Goal: Task Accomplishment & Management: Use online tool/utility

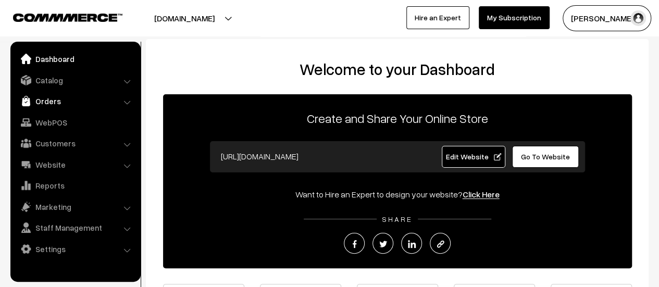
click at [49, 99] on link "Orders" at bounding box center [75, 101] width 124 height 19
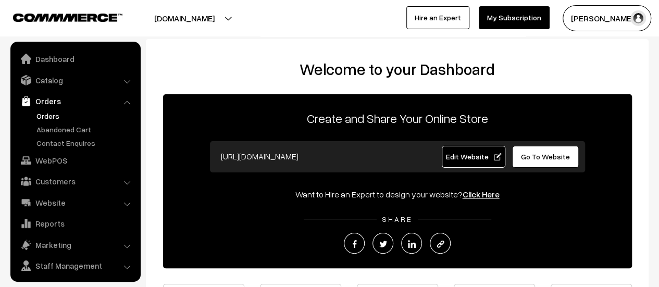
click at [47, 111] on link "Orders" at bounding box center [85, 115] width 103 height 11
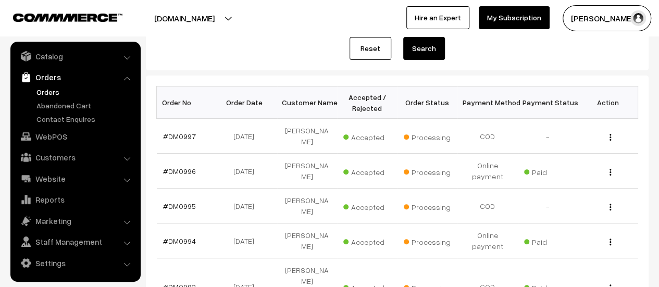
scroll to position [156, 0]
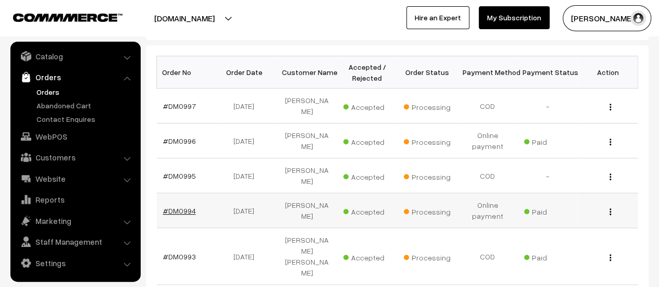
click at [182, 206] on link "#DM0994" at bounding box center [179, 210] width 33 height 9
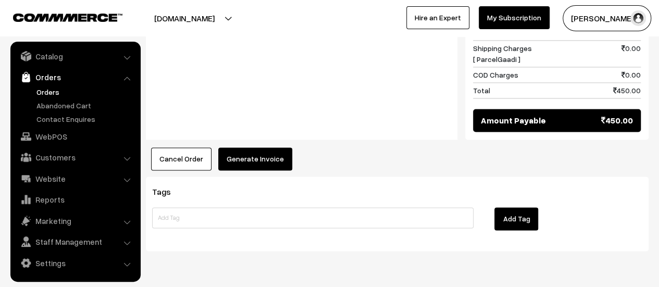
scroll to position [754, 0]
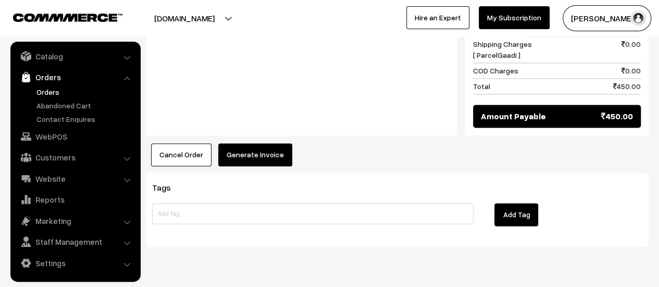
click at [243, 143] on button "Generate Invoice" at bounding box center [255, 154] width 74 height 23
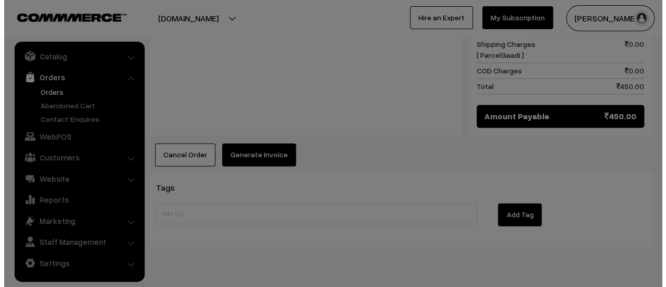
scroll to position [755, 0]
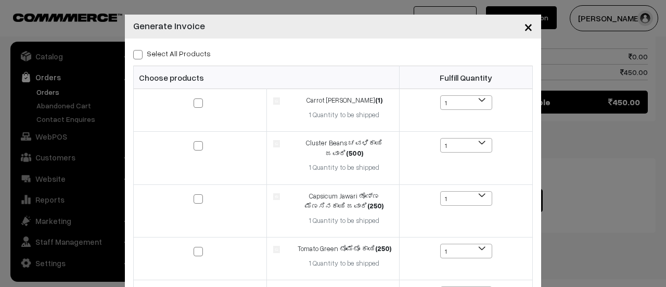
click at [134, 55] on span at bounding box center [137, 54] width 9 height 9
click at [134, 55] on input "Select All Products" at bounding box center [136, 52] width 7 height 7
checkbox input "true"
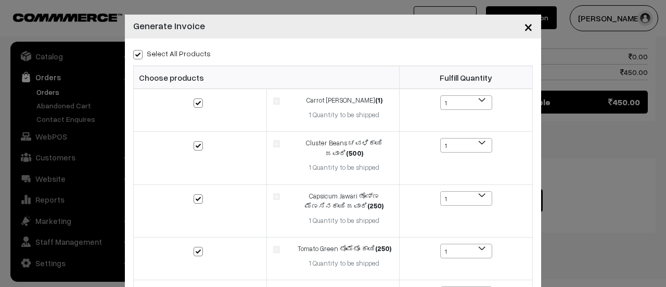
checkbox input "true"
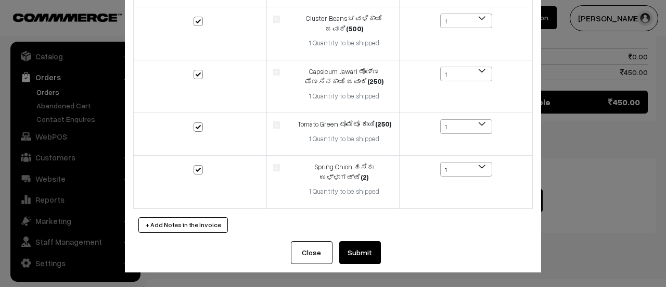
click at [355, 255] on button "Submit" at bounding box center [360, 252] width 42 height 23
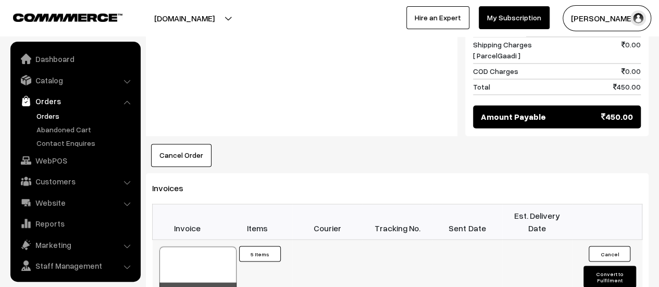
scroll to position [24, 0]
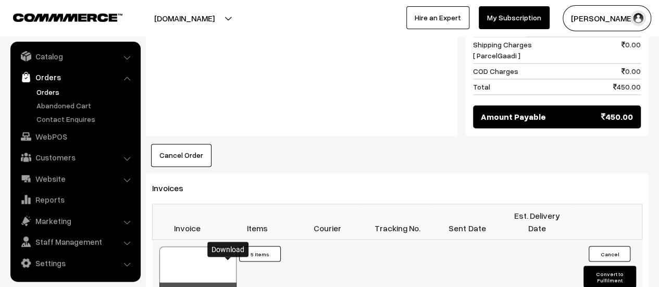
click at [228, 286] on icon at bounding box center [228, 292] width 6 height 7
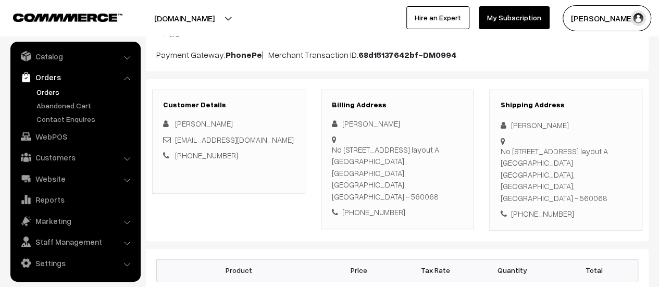
scroll to position [116, 0]
drag, startPoint x: 332, startPoint y: 147, endPoint x: 448, endPoint y: 172, distance: 118.3
click at [448, 172] on div "No 420 9th main road 15 th A cross,, AECS layout A Block kudlu Bangalore, Karna…" at bounding box center [397, 172] width 131 height 59
copy div "No 420 9th main road 15 th A cross,, AECS layout A Block kudlu Bangalore, Karna…"
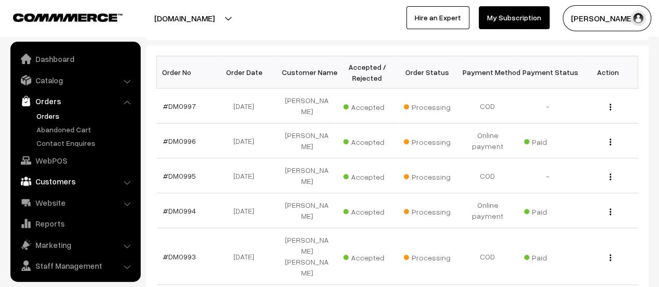
scroll to position [24, 0]
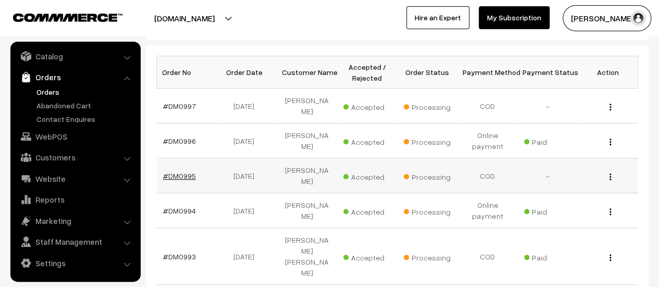
click at [186, 171] on link "#DM0995" at bounding box center [179, 175] width 33 height 9
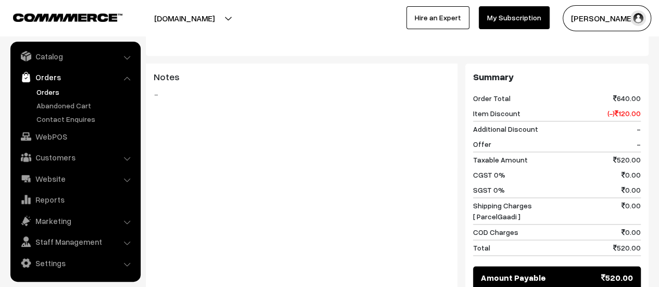
scroll to position [792, 0]
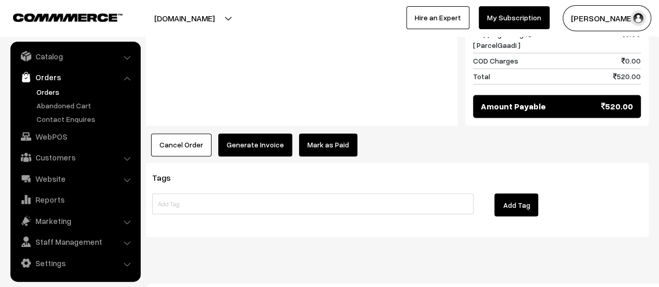
click at [242, 133] on button "Generate Invoice" at bounding box center [255, 144] width 74 height 23
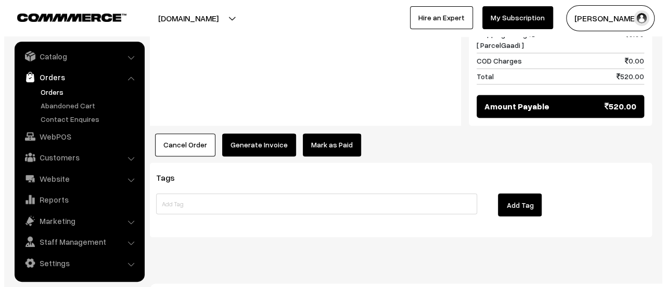
scroll to position [794, 0]
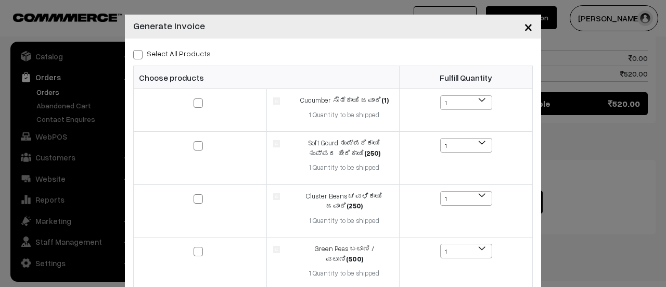
click at [134, 56] on span at bounding box center [137, 54] width 9 height 9
click at [134, 56] on input "Select All Products" at bounding box center [136, 52] width 7 height 7
checkbox input "true"
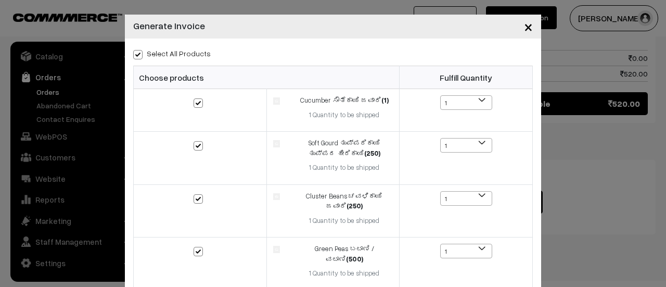
checkbox input "true"
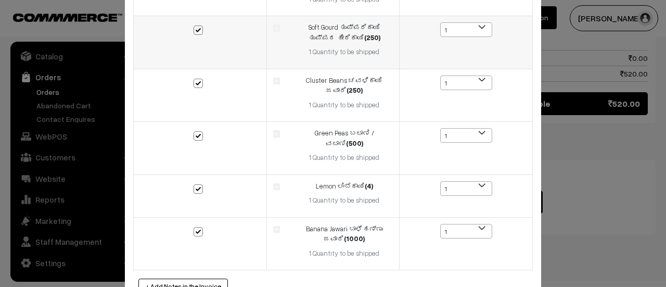
scroll to position [175, 0]
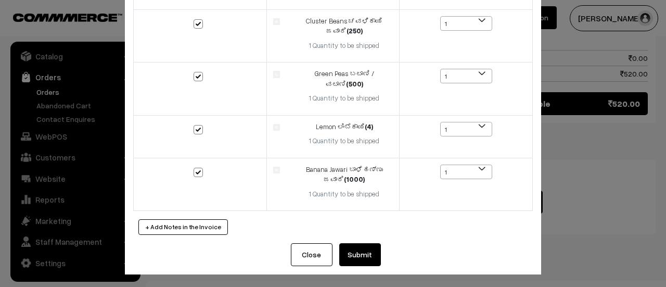
click at [364, 258] on button "Submit" at bounding box center [360, 254] width 42 height 23
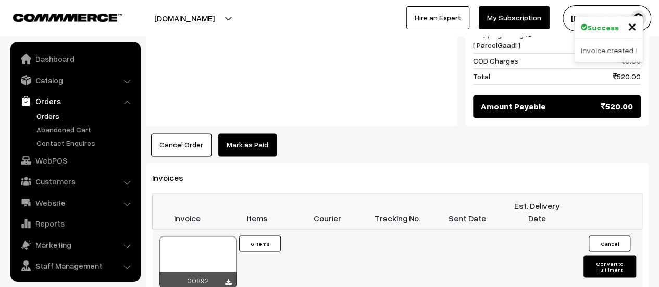
scroll to position [24, 0]
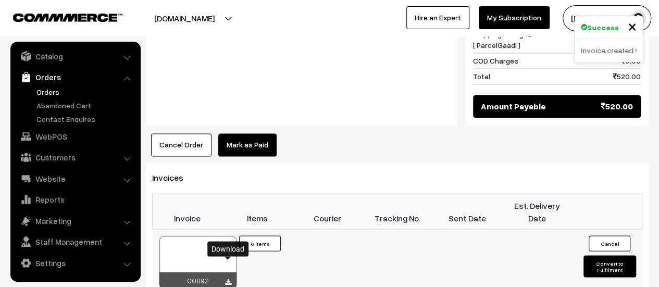
click at [230, 279] on icon at bounding box center [228, 282] width 6 height 7
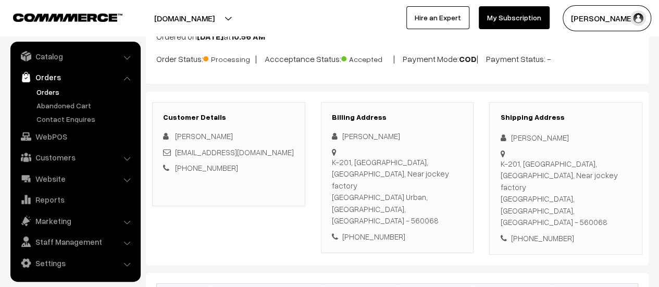
scroll to position [66, 0]
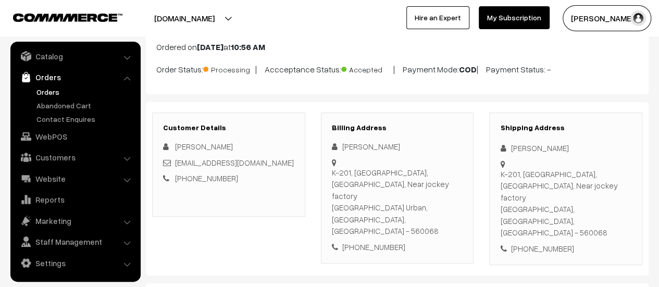
drag, startPoint x: 332, startPoint y: 170, endPoint x: 443, endPoint y: 216, distance: 120.7
click at [443, 216] on div "K-201, ROYAL LEGEND APARTMENT,BOMMANAHALLI, Near jockey factory Bangalore Urban…" at bounding box center [397, 202] width 131 height 70
copy div "K-201, ROYAL LEGEND APARTMENT,BOMMANAHALLI, Near jockey factory Bangalore Urban…"
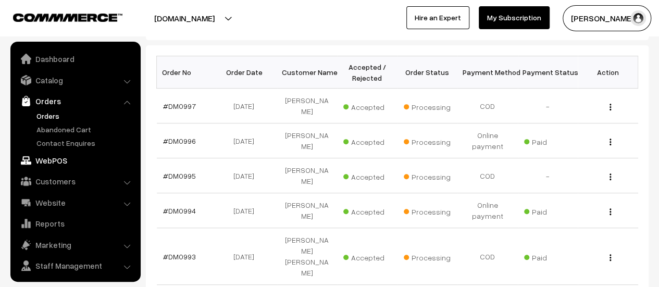
scroll to position [24, 0]
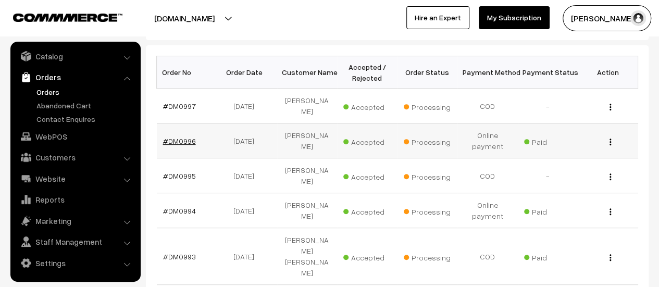
click at [165, 136] on link "#DM0996" at bounding box center [179, 140] width 33 height 9
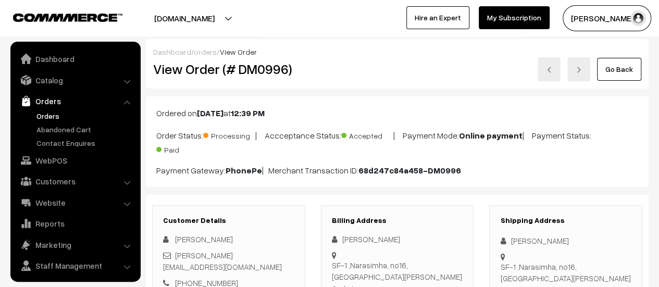
scroll to position [24, 0]
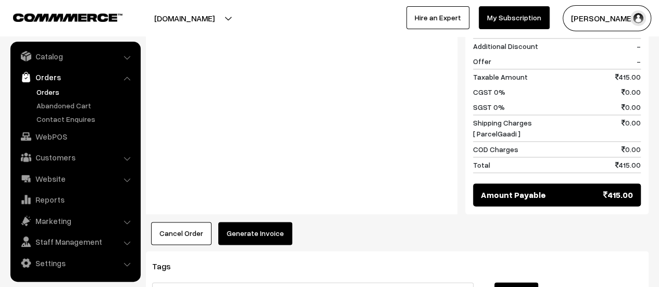
click at [249, 222] on button "Generate Invoice" at bounding box center [255, 233] width 74 height 23
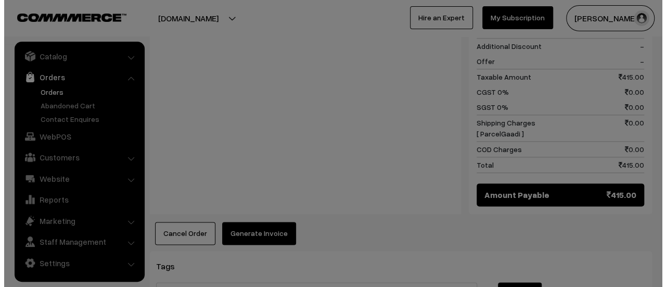
scroll to position [596, 0]
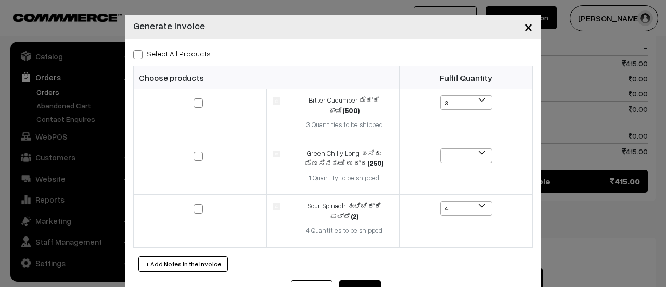
click at [134, 53] on span at bounding box center [137, 54] width 9 height 9
click at [134, 53] on input "Select All Products" at bounding box center [136, 52] width 7 height 7
checkbox input "true"
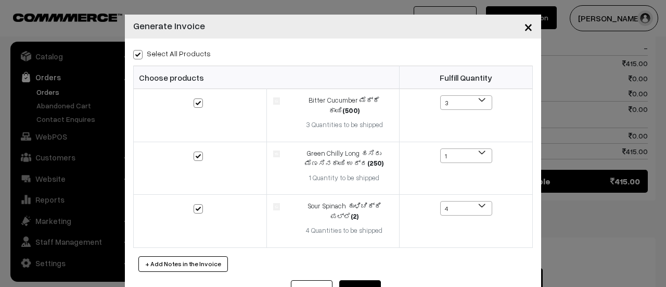
checkbox input "true"
click at [360, 280] on button "Submit" at bounding box center [360, 291] width 42 height 23
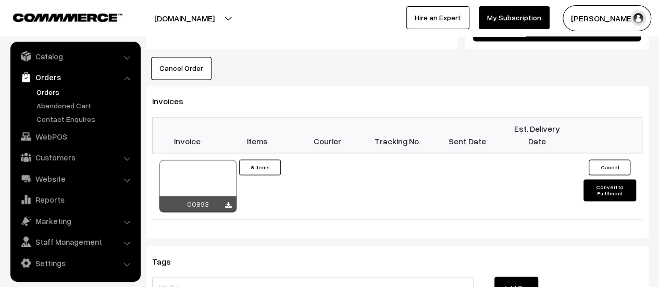
scroll to position [761, 0]
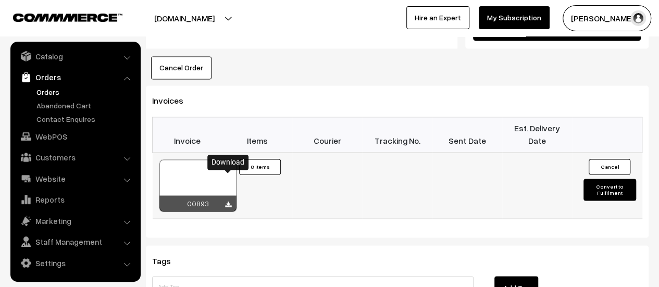
click at [226, 201] on icon at bounding box center [228, 204] width 6 height 7
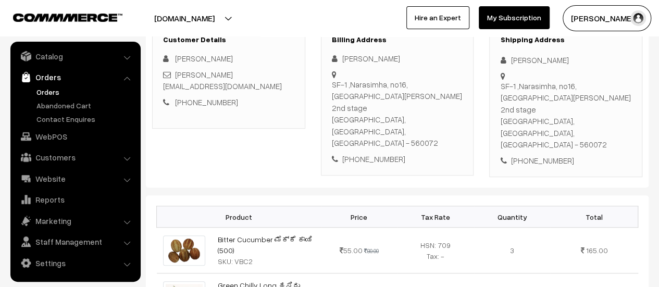
scroll to position [166, 0]
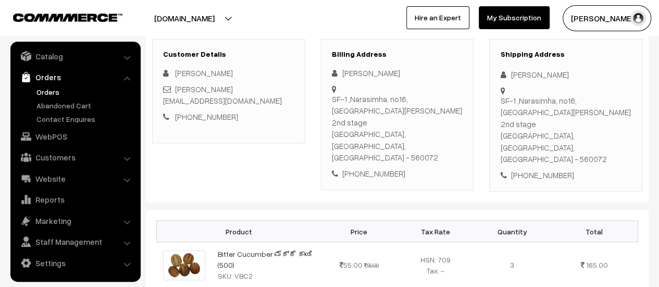
drag, startPoint x: 332, startPoint y: 95, endPoint x: 453, endPoint y: 133, distance: 126.8
click at [453, 133] on div "SF-1 ,Narasimha, no16, 6th cross, 6th Block, Annapurneshwari Nagar Nagarbhavi 2…" at bounding box center [397, 128] width 131 height 70
copy div "SF-1 ,Narasimha, no16, 6th cross, 6th Block, Annapurneshwari Nagar Nagarbhavi 2…"
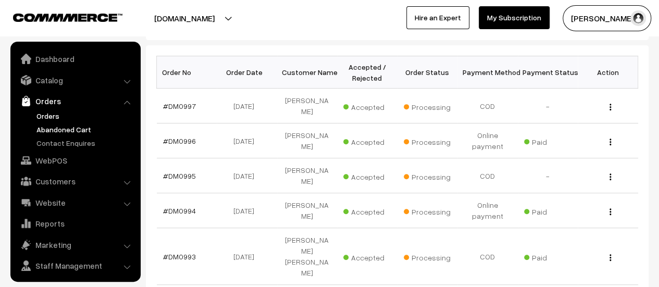
scroll to position [24, 0]
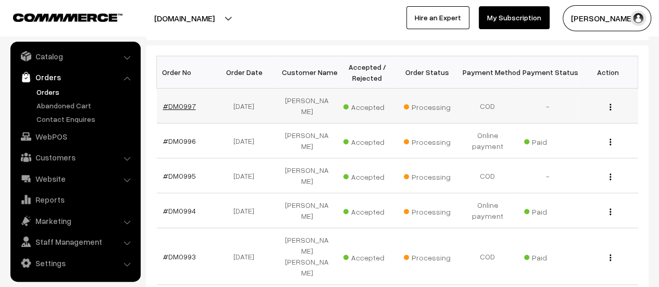
click at [187, 102] on link "#DM0997" at bounding box center [179, 106] width 33 height 9
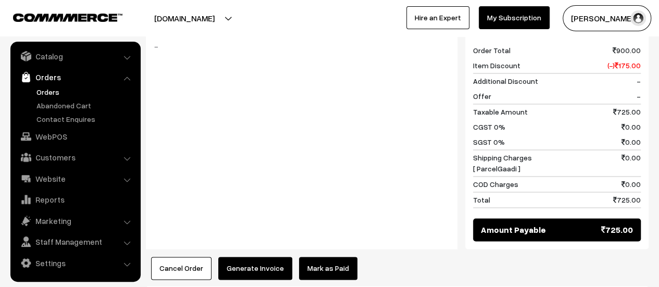
scroll to position [709, 0]
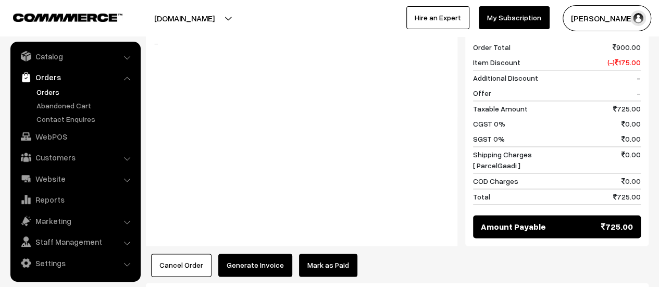
click at [256, 254] on button "Generate Invoice" at bounding box center [255, 265] width 74 height 23
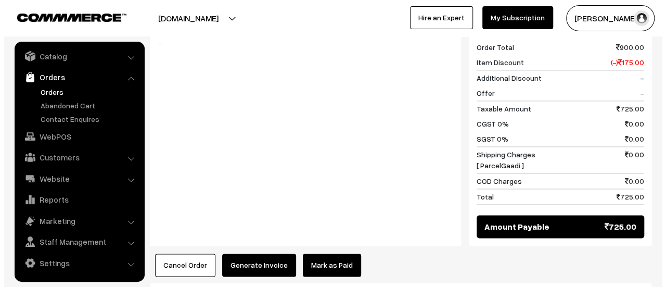
scroll to position [710, 0]
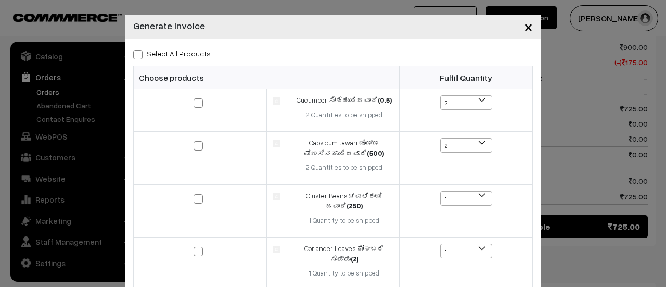
click at [136, 55] on span at bounding box center [137, 54] width 9 height 9
click at [136, 55] on input "Select All Products" at bounding box center [136, 52] width 7 height 7
checkbox input "true"
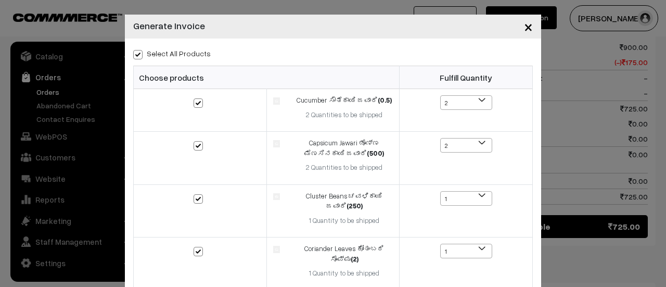
checkbox input "true"
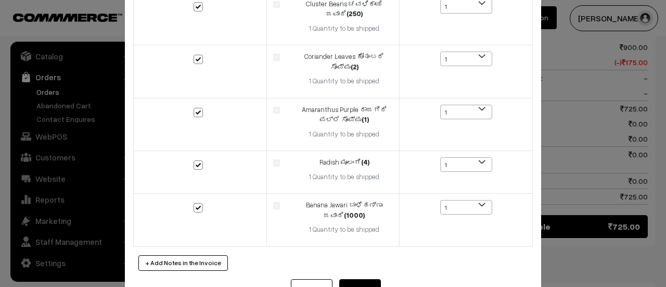
scroll to position [237, 0]
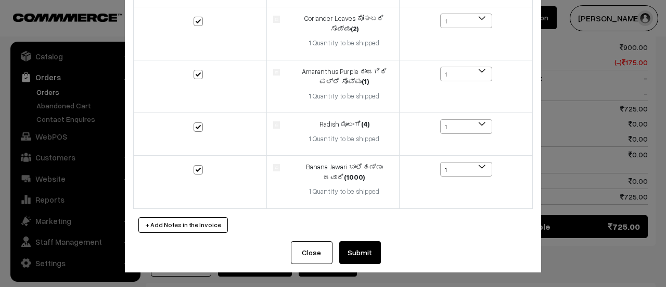
click at [358, 255] on button "Submit" at bounding box center [360, 252] width 42 height 23
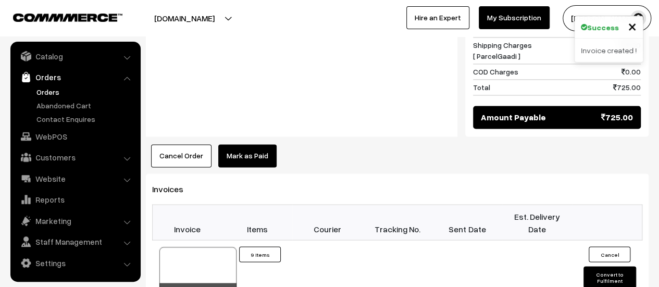
scroll to position [818, 0]
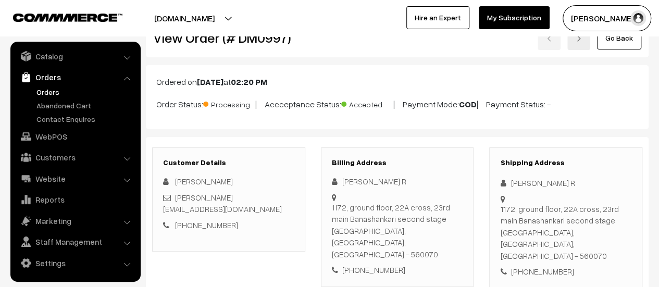
scroll to position [30, 0]
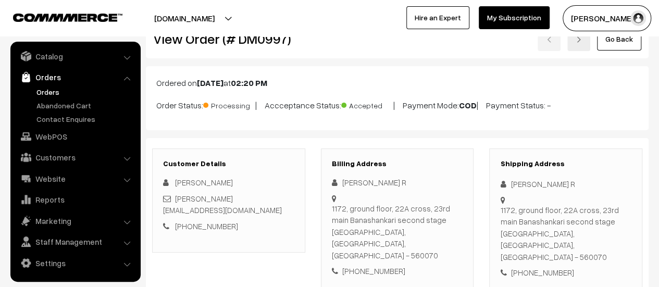
drag, startPoint x: 332, startPoint y: 207, endPoint x: 451, endPoint y: 229, distance: 120.6
click at [451, 229] on div "1172, ground floor, 22A cross, 23rd main Banashankari second stage Bangalore, K…" at bounding box center [397, 232] width 131 height 59
copy div "1172, ground floor, 22A cross, 23rd main Banashankari second stage Bangalore, K…"
click at [47, 102] on link "Abandoned Cart" at bounding box center [85, 105] width 103 height 11
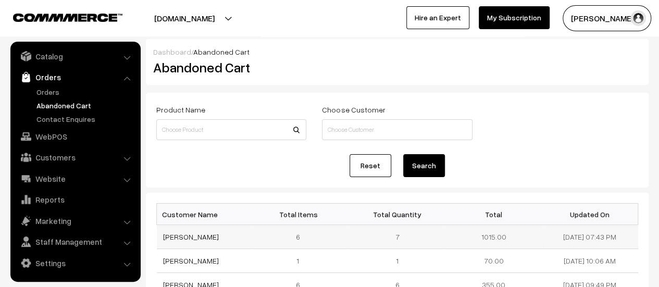
drag, startPoint x: 213, startPoint y: 235, endPoint x: 159, endPoint y: 238, distance: 54.2
click at [159, 238] on td "[PERSON_NAME]" at bounding box center [205, 237] width 96 height 24
copy link "[PERSON_NAME]"
click at [189, 234] on link "[PERSON_NAME]" at bounding box center [191, 236] width 56 height 9
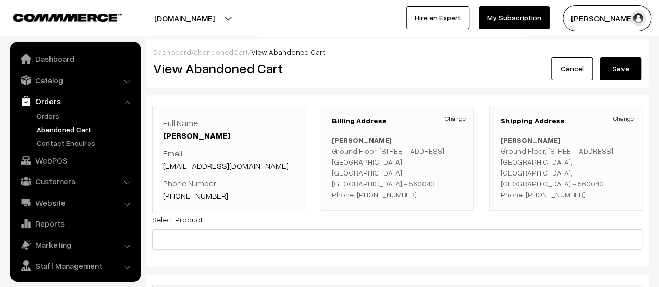
scroll to position [24, 0]
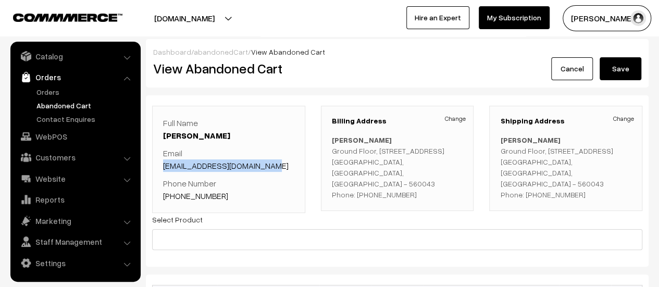
drag, startPoint x: 271, startPoint y: 166, endPoint x: 163, endPoint y: 171, distance: 107.4
click at [163, 171] on div "Full Name Suresh Aliyabad Email suresh.aliyabad5@gmail.com Phone Number +91 897…" at bounding box center [228, 159] width 131 height 85
copy link "suresh.aliyabad5@gmail.com"
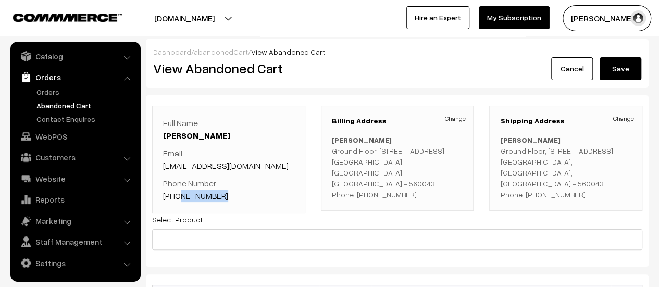
drag, startPoint x: 220, startPoint y: 194, endPoint x: 177, endPoint y: 198, distance: 43.4
click at [177, 198] on p "Phone Number +91 8971949612" at bounding box center [228, 189] width 131 height 25
copy link "8971949612"
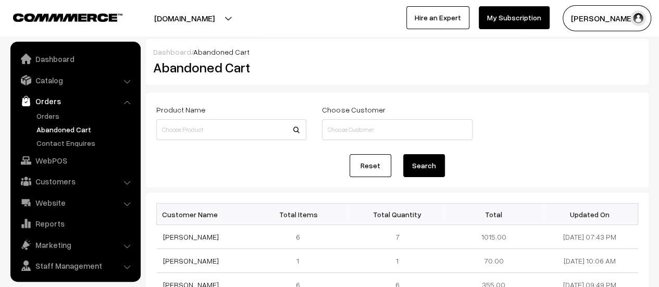
scroll to position [24, 0]
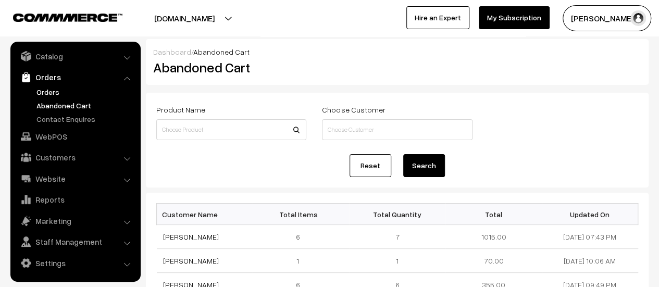
click at [41, 86] on link "Orders" at bounding box center [85, 91] width 103 height 11
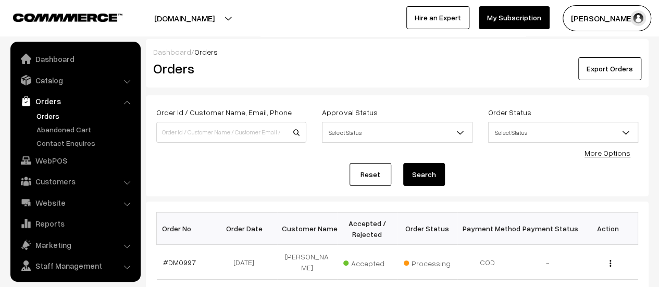
scroll to position [24, 0]
